Goal: Task Accomplishment & Management: Manage account settings

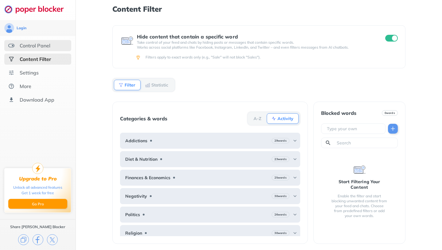
click at [18, 45] on div "Control Panel" at bounding box center [37, 45] width 67 height 11
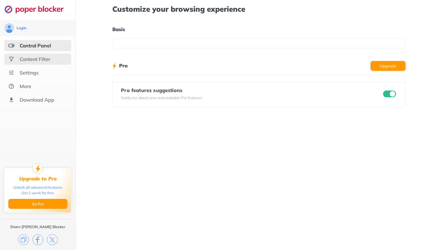
click at [23, 61] on div "Content Filter" at bounding box center [35, 59] width 31 height 6
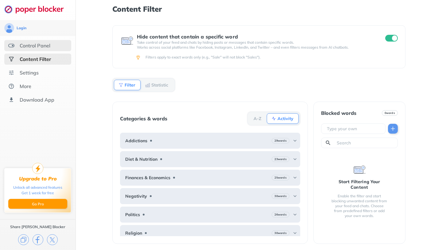
click at [21, 47] on div "Control Panel" at bounding box center [35, 45] width 31 height 6
